Goal: Check status

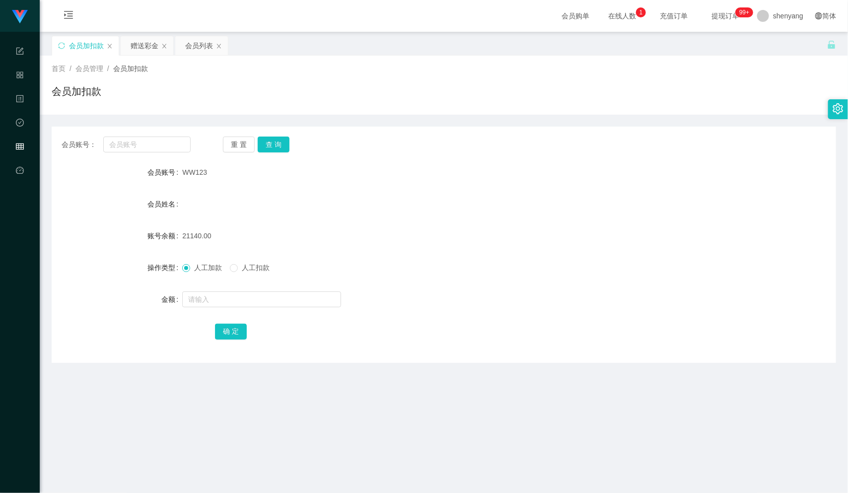
scroll to position [0, 0]
click at [133, 151] on input "text" at bounding box center [146, 144] width 87 height 16
paste input "WW123"
type input "WW123"
click at [276, 141] on button "查 询" at bounding box center [274, 144] width 32 height 16
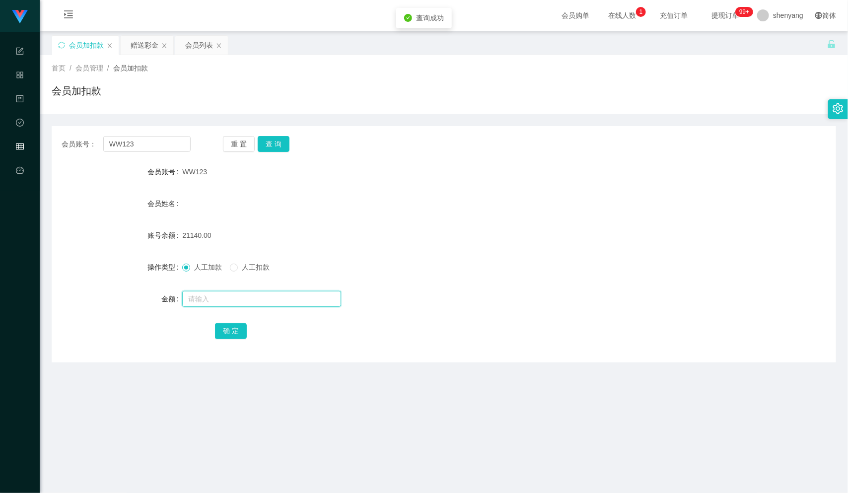
click at [255, 304] on input "text" at bounding box center [261, 299] width 159 height 16
type input "30"
click at [234, 330] on button "确 定" at bounding box center [231, 331] width 32 height 16
drag, startPoint x: 142, startPoint y: 144, endPoint x: 106, endPoint y: 145, distance: 36.3
click at [106, 145] on input "WW123" at bounding box center [146, 144] width 87 height 16
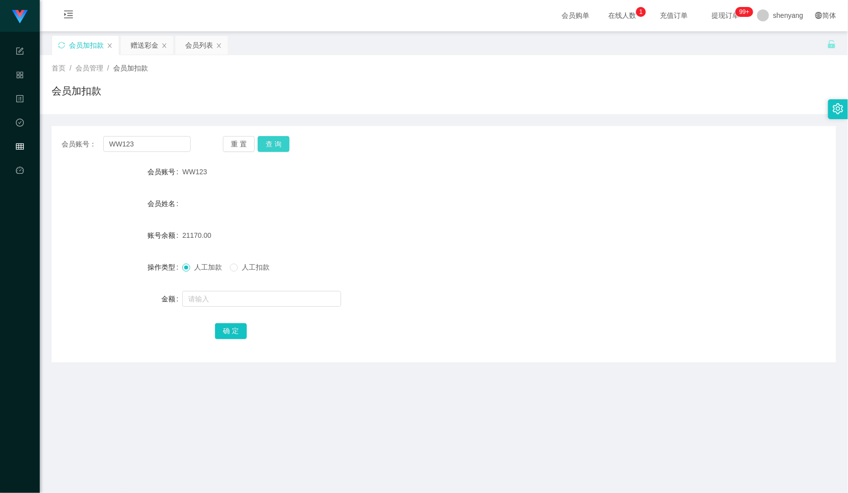
click at [268, 146] on button "查 询" at bounding box center [274, 144] width 32 height 16
